Goal: Task Accomplishment & Management: Manage account settings

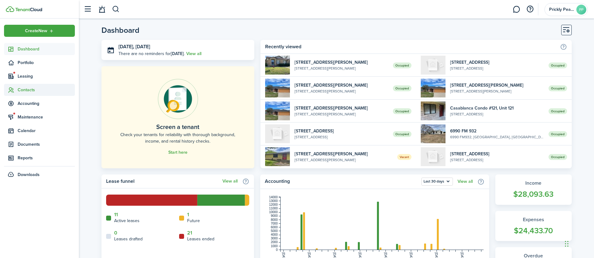
click at [27, 94] on span "Contacts" at bounding box center [39, 90] width 71 height 12
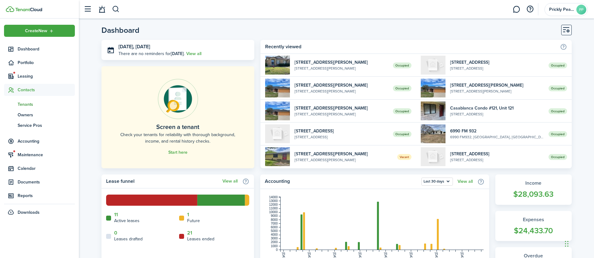
click at [28, 106] on span "Tenants" at bounding box center [46, 104] width 57 height 6
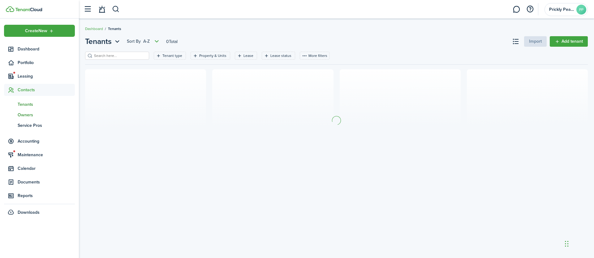
click at [28, 113] on span "Owners" at bounding box center [46, 115] width 57 height 6
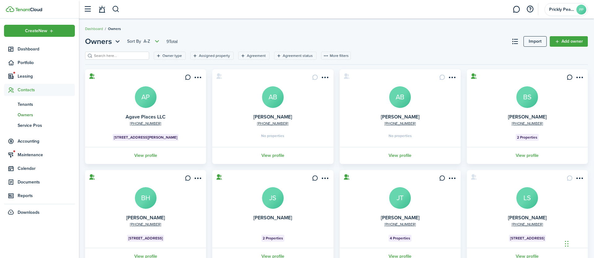
click at [113, 56] on input "search" at bounding box center [120, 56] width 54 height 6
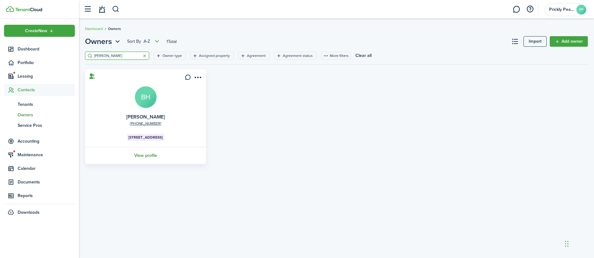
type input "[PERSON_NAME]"
click at [151, 155] on link "View profile" at bounding box center [145, 155] width 123 height 17
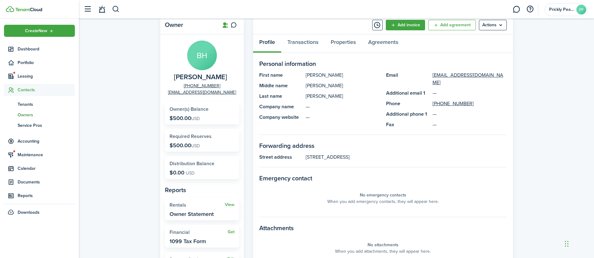
scroll to position [39, 0]
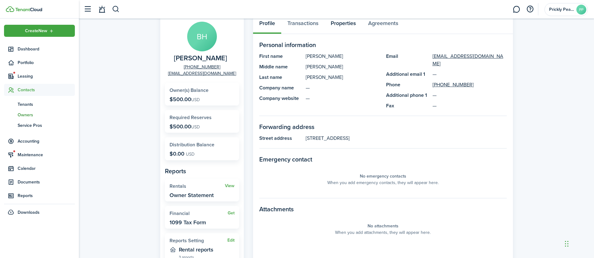
click at [344, 28] on link "Properties" at bounding box center [343, 24] width 37 height 19
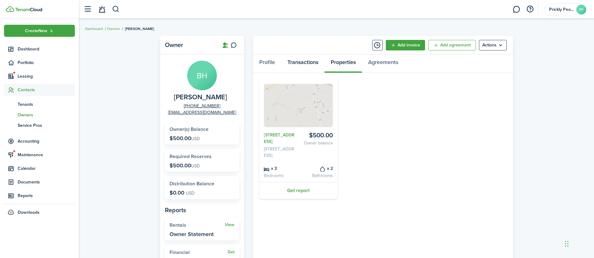
click at [306, 61] on link "Transactions" at bounding box center [302, 63] width 43 height 19
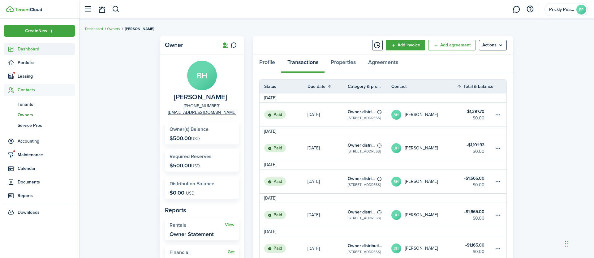
click at [29, 51] on span "Dashboard" at bounding box center [46, 49] width 57 height 6
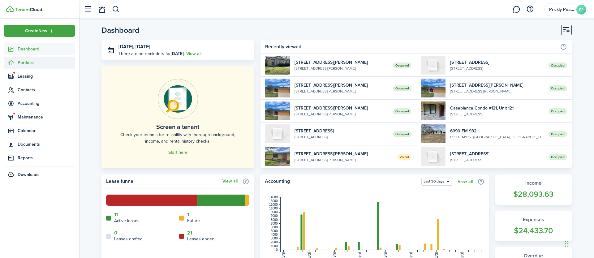
click at [27, 63] on span "Portfolio" at bounding box center [46, 62] width 57 height 6
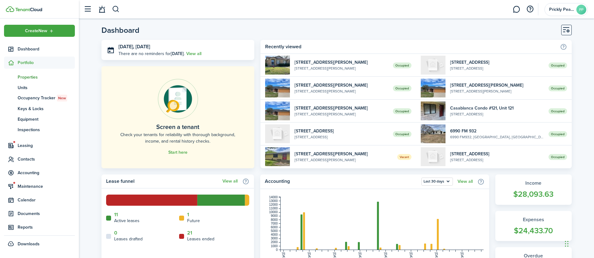
click at [28, 78] on span "Properties" at bounding box center [46, 77] width 57 height 6
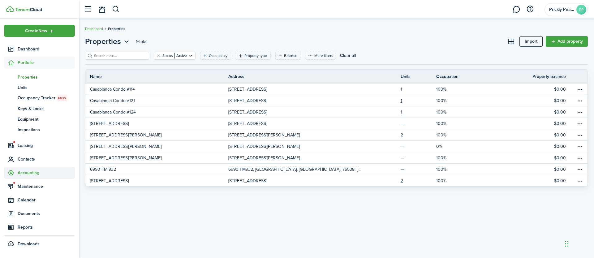
click at [41, 171] on span "Accounting" at bounding box center [46, 173] width 57 height 6
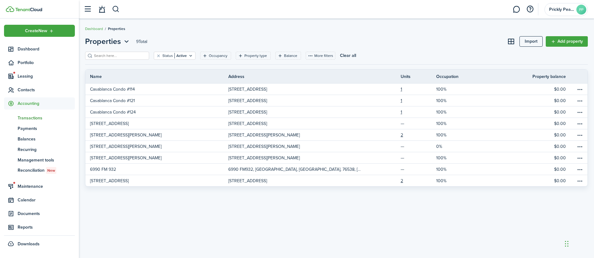
click at [40, 119] on span "Transactions" at bounding box center [46, 118] width 57 height 6
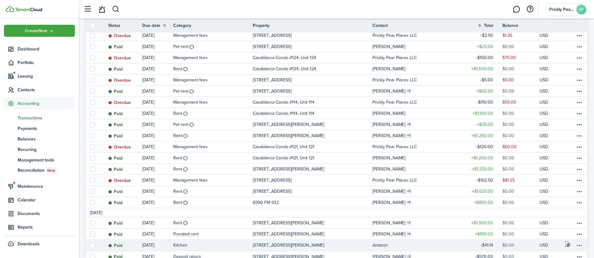
scroll to position [478, 0]
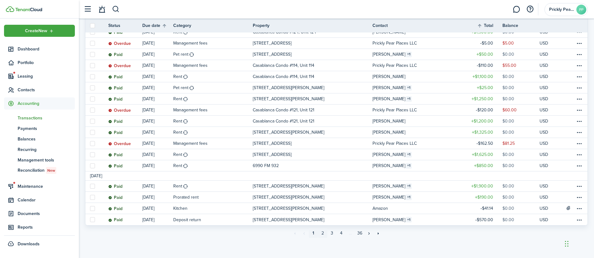
click at [323, 236] on link "2" at bounding box center [322, 233] width 9 height 9
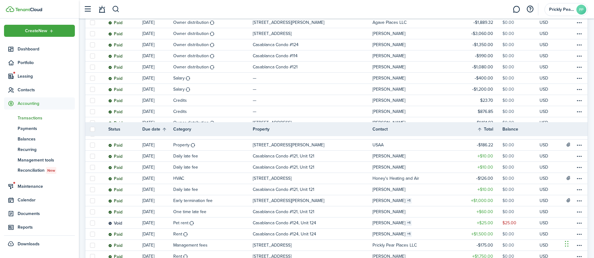
scroll to position [469, 0]
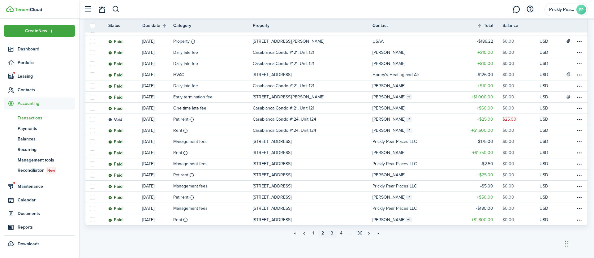
click at [331, 233] on link "3" at bounding box center [331, 233] width 9 height 9
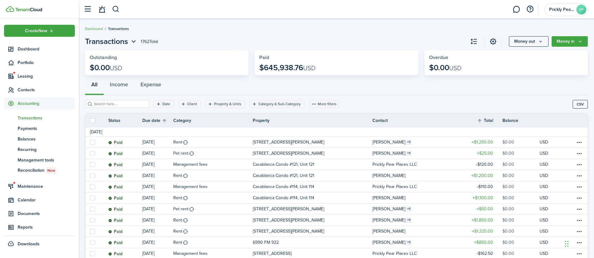
click at [240, 25] on breadcrumb "Dashboard Transactions" at bounding box center [336, 26] width 503 height 14
